Goal: Task Accomplishment & Management: Manage account settings

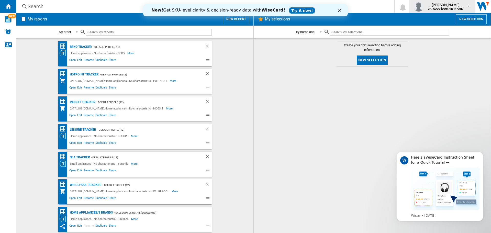
click at [462, 5] on span "bobbie spencer" at bounding box center [446, 4] width 36 height 5
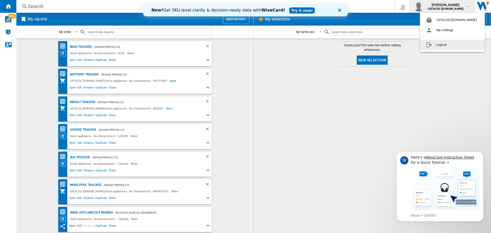
click at [445, 46] on button "Logout" at bounding box center [452, 45] width 65 height 10
